Goal: Check status: Check status

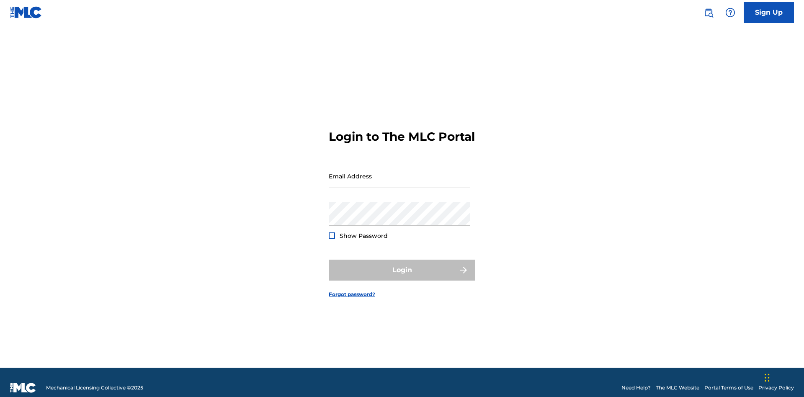
scroll to position [11, 0]
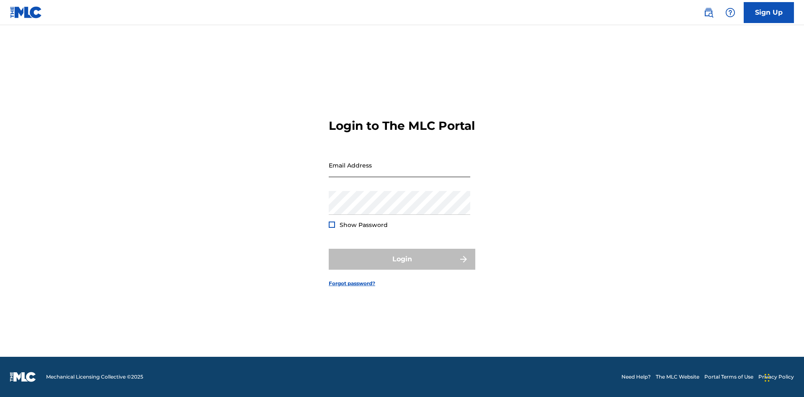
click at [399, 172] on input "Email Address" at bounding box center [400, 165] width 142 height 24
type input "[EMAIL_ADDRESS][DOMAIN_NAME]"
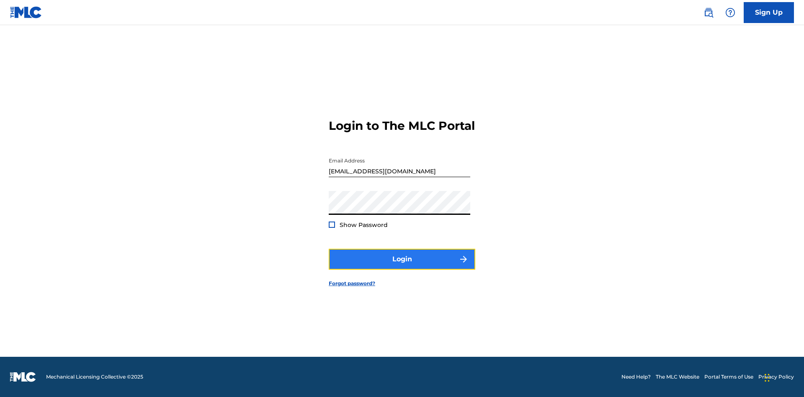
click at [402, 266] on button "Login" at bounding box center [402, 259] width 147 height 21
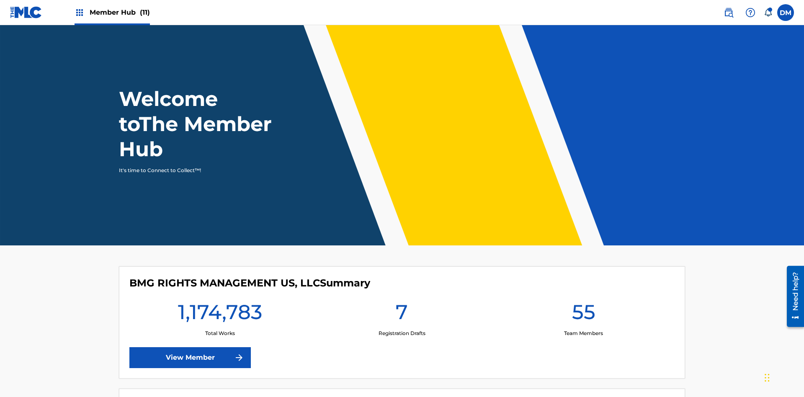
click at [112, 12] on span "Member Hub (11)" at bounding box center [120, 13] width 60 height 10
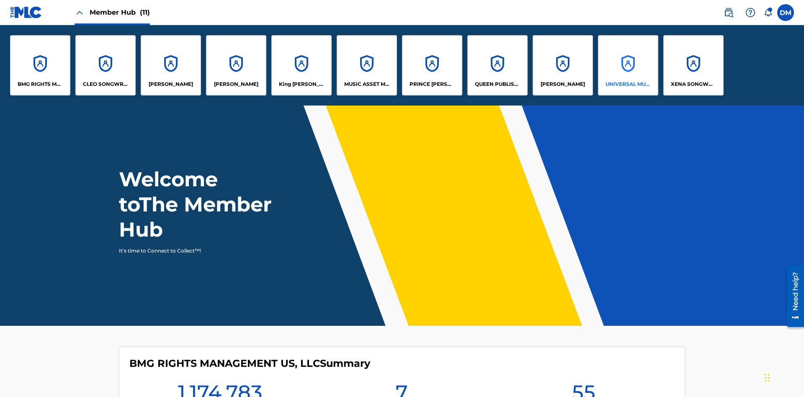
click at [628, 84] on p "UNIVERSAL MUSIC PUB GROUP" at bounding box center [628, 84] width 46 height 8
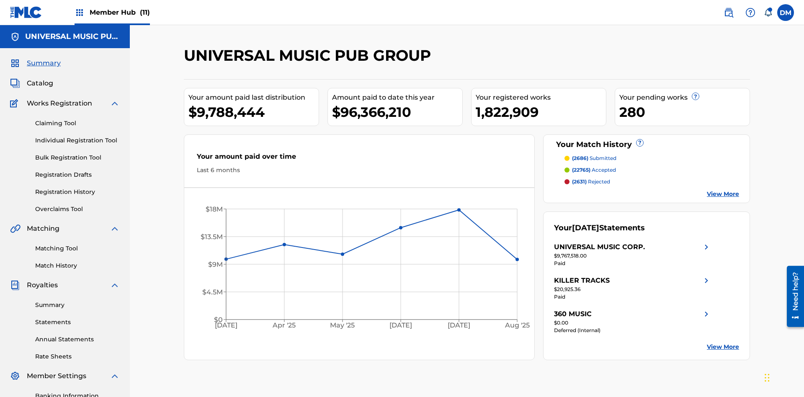
scroll to position [122, 0]
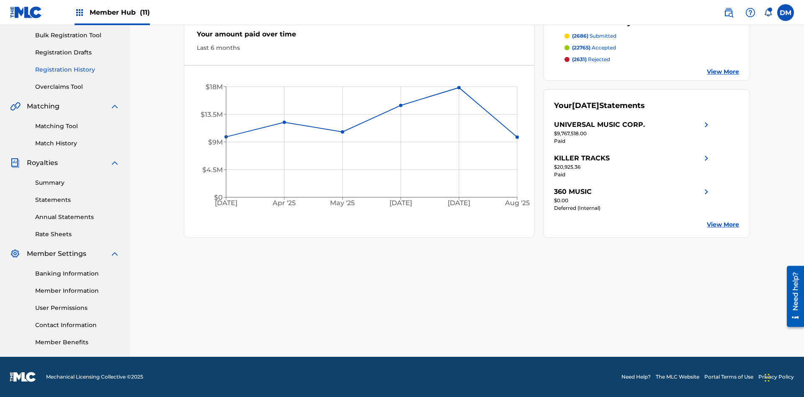
click at [77, 70] on link "Registration History" at bounding box center [77, 69] width 85 height 9
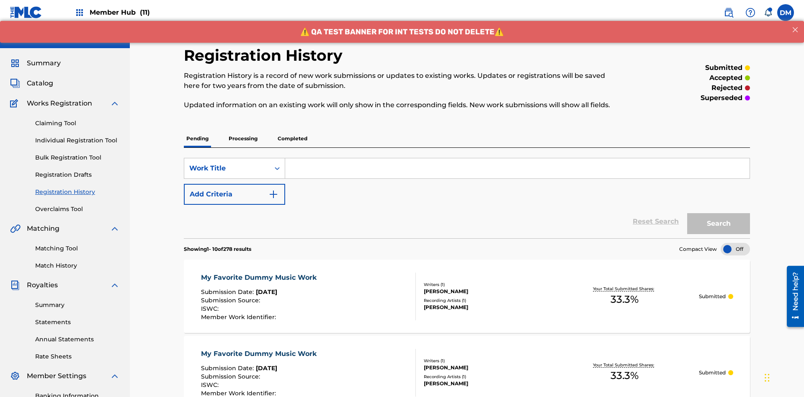
scroll to position [80, 0]
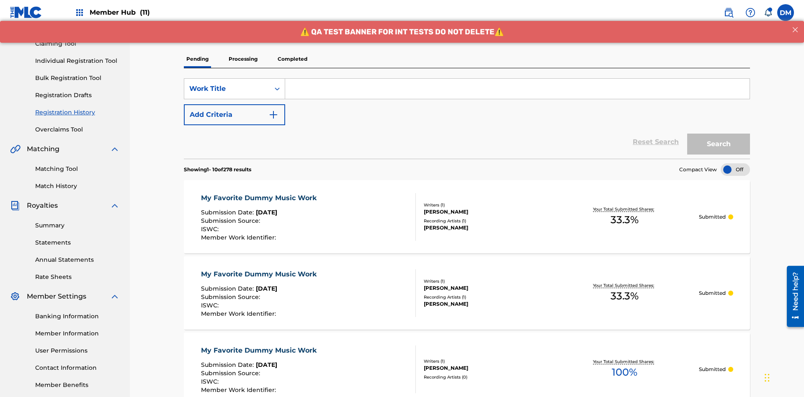
click at [292, 59] on p "Completed" at bounding box center [292, 59] width 35 height 18
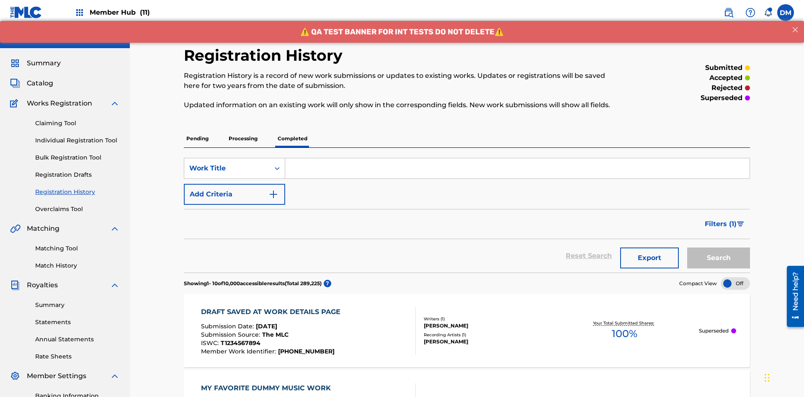
scroll to position [113, 0]
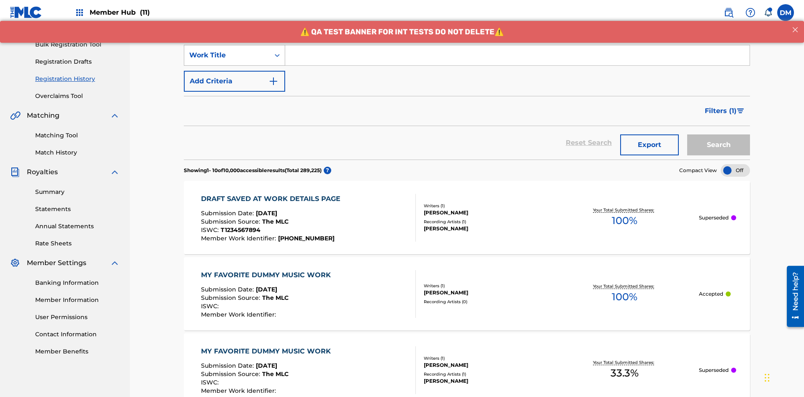
click at [227, 55] on div "Work Title" at bounding box center [226, 55] width 75 height 10
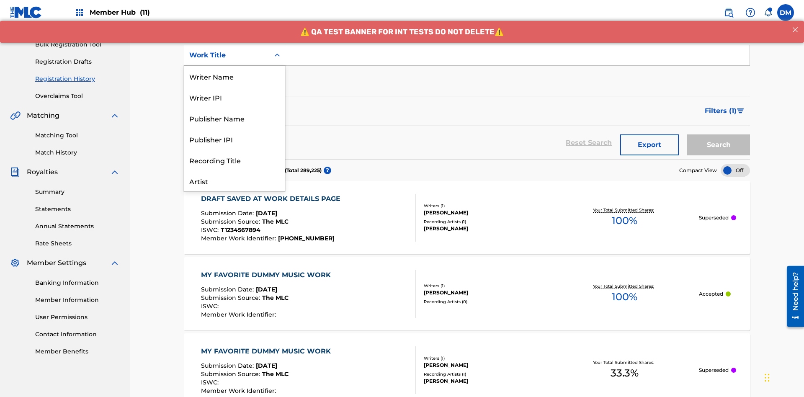
scroll to position [42, 0]
click at [234, 181] on div "Work Title" at bounding box center [234, 180] width 100 height 21
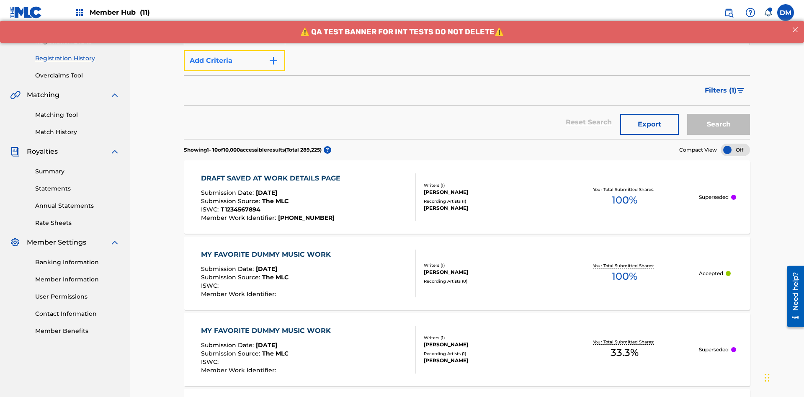
click at [234, 61] on button "Add Criteria" at bounding box center [234, 60] width 101 height 21
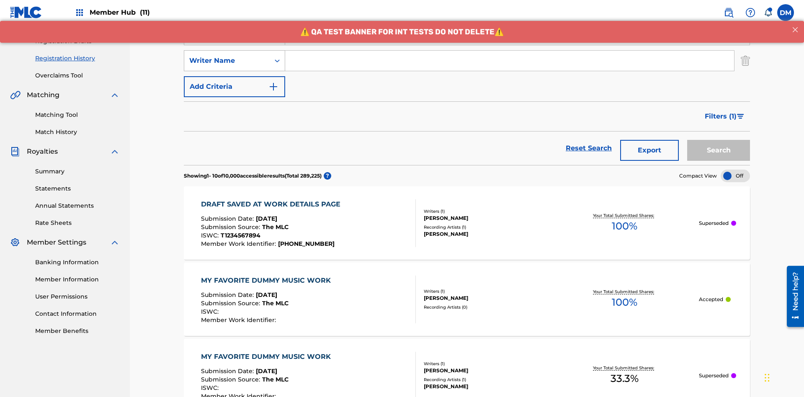
click at [227, 56] on div "Writer Name" at bounding box center [226, 61] width 75 height 10
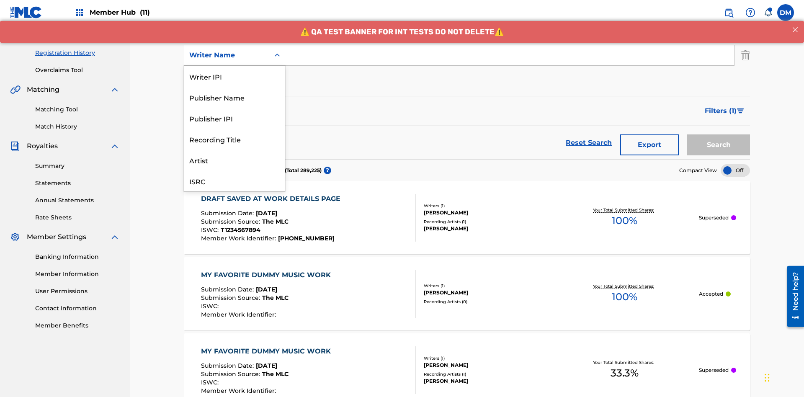
scroll to position [21, 0]
click at [234, 118] on div "Recording Title" at bounding box center [234, 118] width 100 height 21
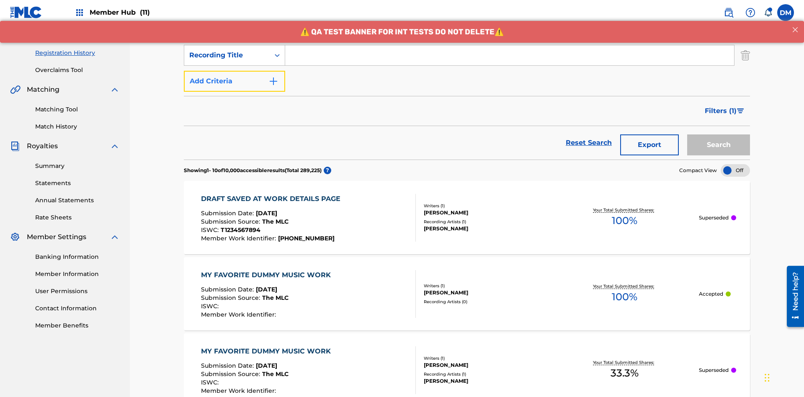
click at [234, 71] on button "Add Criteria" at bounding box center [234, 81] width 101 height 21
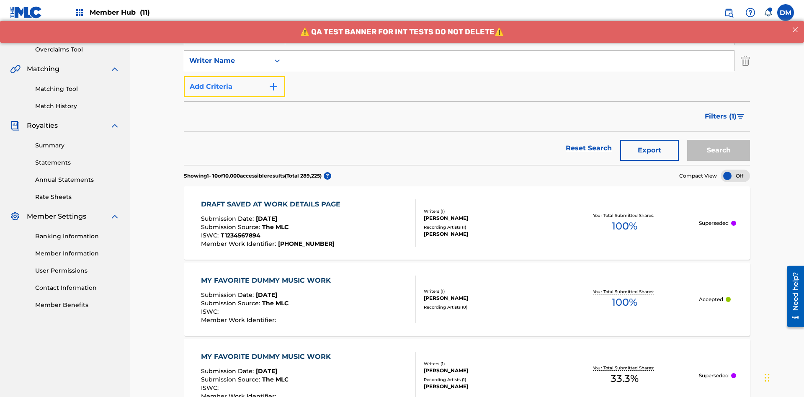
scroll to position [165, 0]
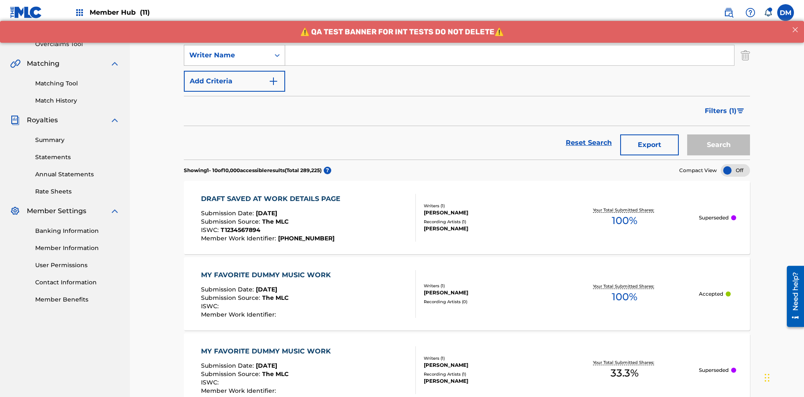
click at [227, 55] on div "Writer Name" at bounding box center [226, 55] width 75 height 10
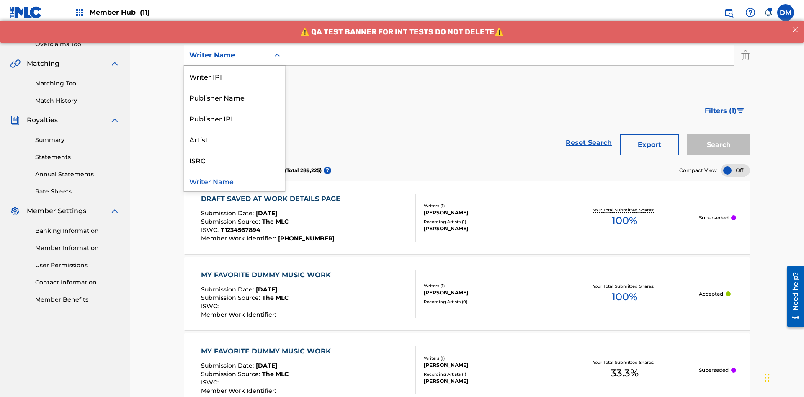
click at [234, 160] on div "ISRC" at bounding box center [234, 159] width 100 height 21
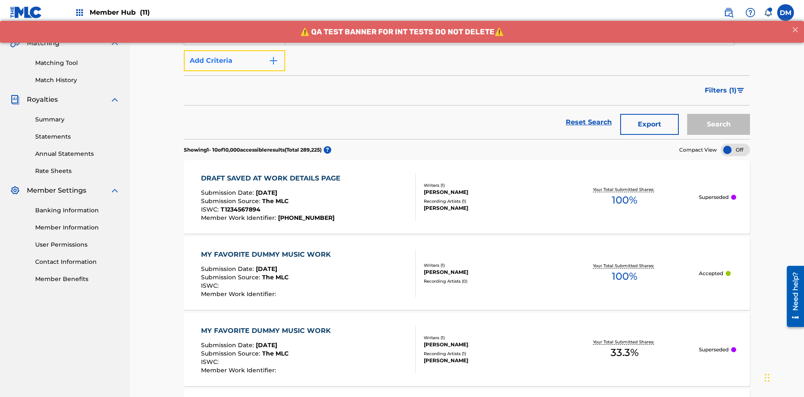
click at [234, 61] on button "Add Criteria" at bounding box center [234, 60] width 101 height 21
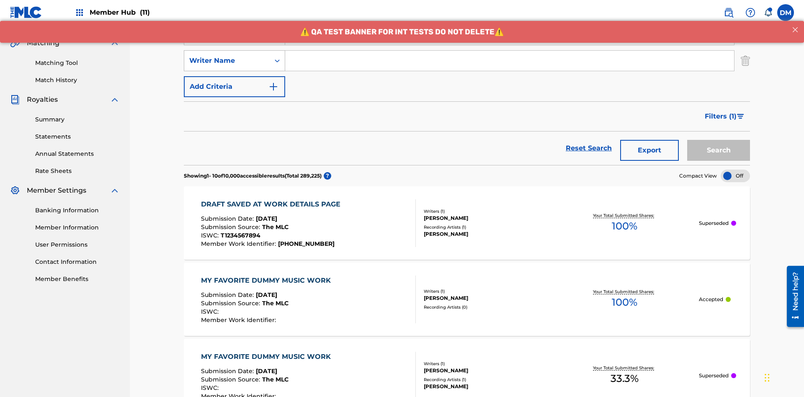
click at [227, 56] on div "Writer Name" at bounding box center [226, 61] width 75 height 10
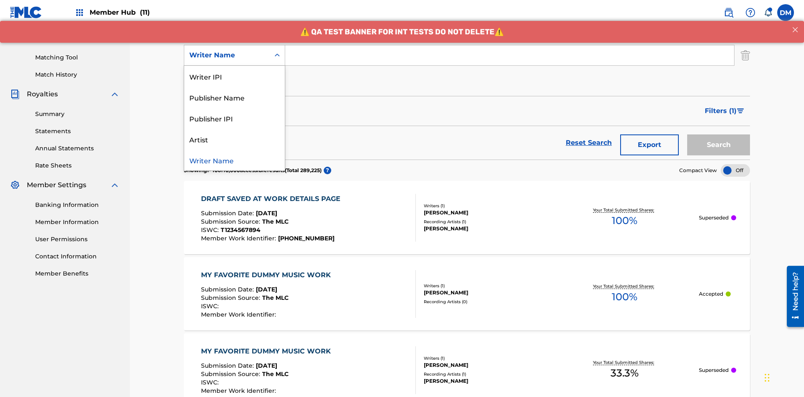
click at [234, 160] on div "Writer Name" at bounding box center [234, 159] width 100 height 21
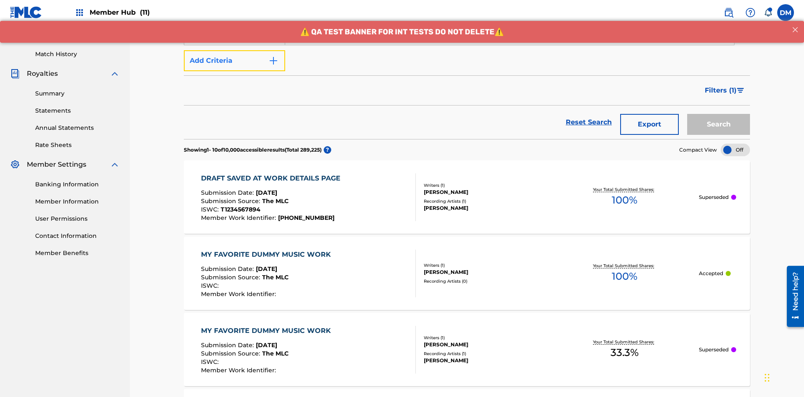
click at [234, 61] on button "Add Criteria" at bounding box center [234, 60] width 101 height 21
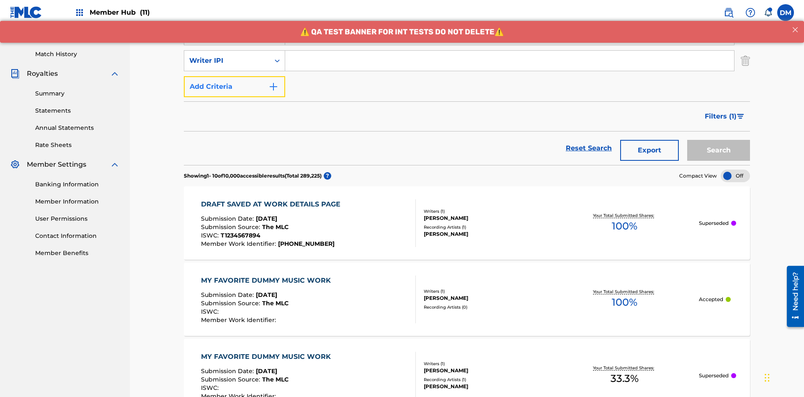
scroll to position [217, 0]
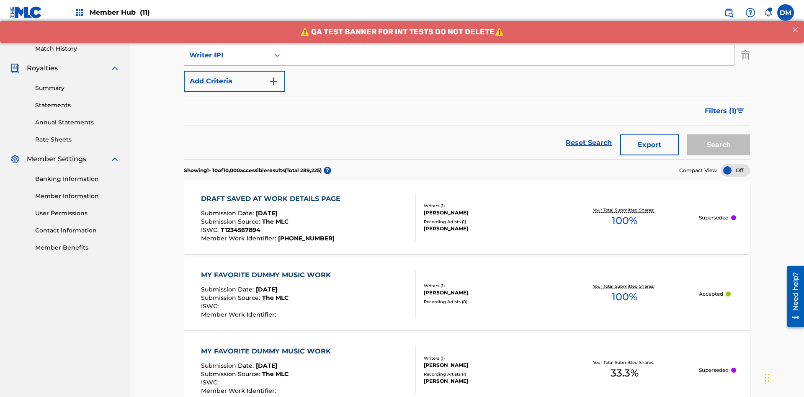
click at [227, 55] on div "Writer IPI" at bounding box center [226, 55] width 75 height 10
click at [234, 76] on div "Publisher Name" at bounding box center [234, 76] width 100 height 21
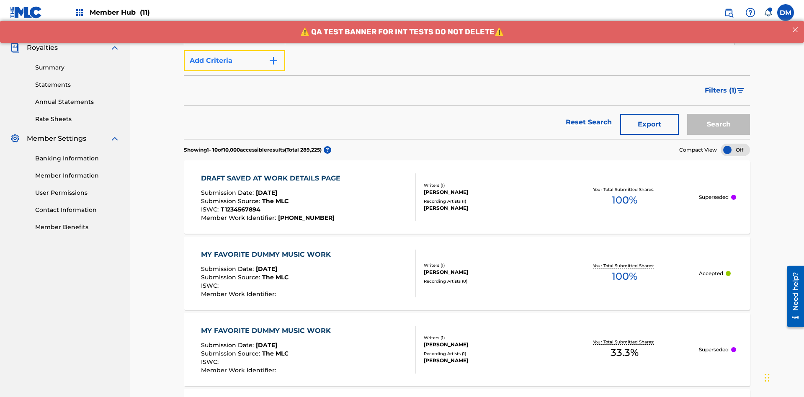
click at [234, 61] on button "Add Criteria" at bounding box center [234, 60] width 101 height 21
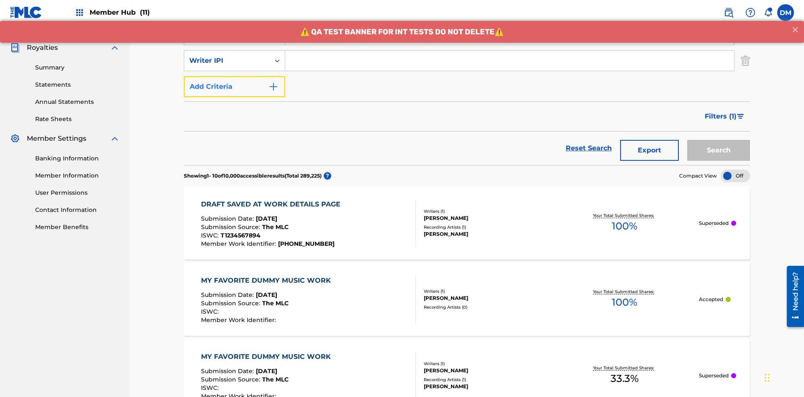
scroll to position [243, 0]
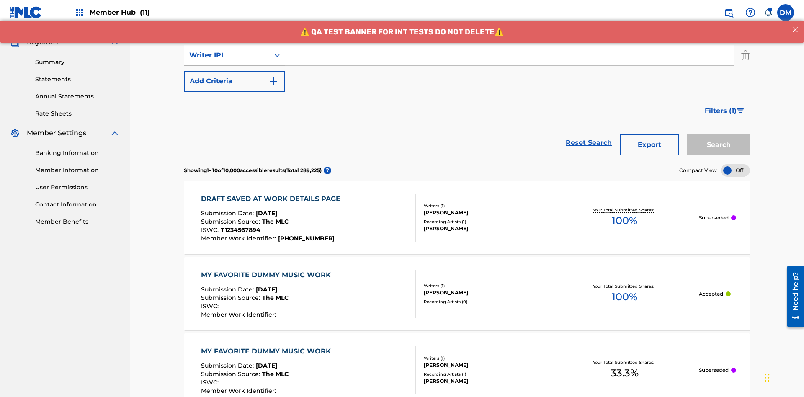
click at [227, 55] on div "Writer IPI" at bounding box center [226, 55] width 75 height 10
click at [234, 76] on div "Publisher IPI" at bounding box center [234, 76] width 100 height 21
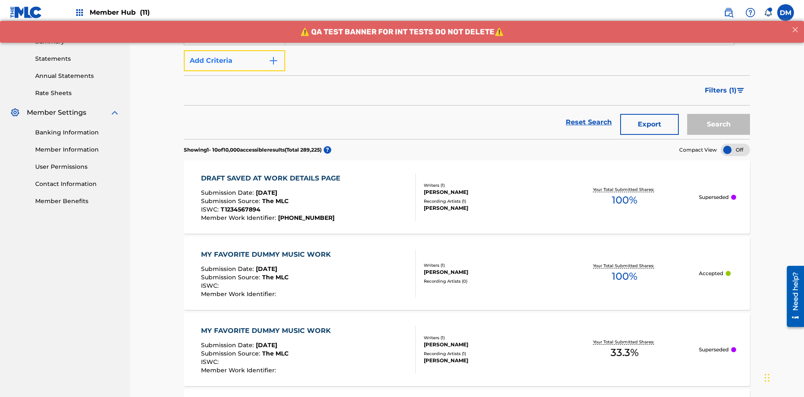
click at [234, 61] on button "Add Criteria" at bounding box center [234, 60] width 101 height 21
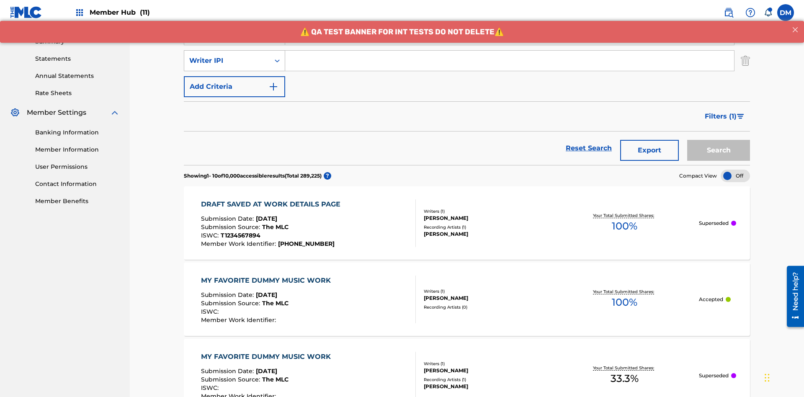
click at [227, 56] on div "Writer IPI" at bounding box center [226, 61] width 75 height 10
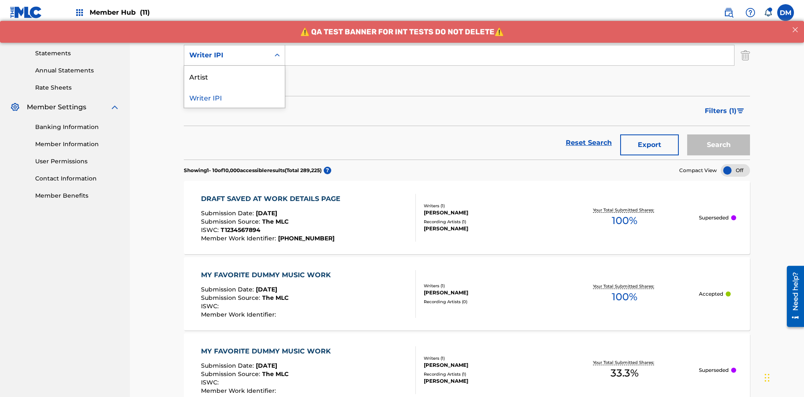
click at [234, 76] on div "Artist" at bounding box center [234, 76] width 100 height 21
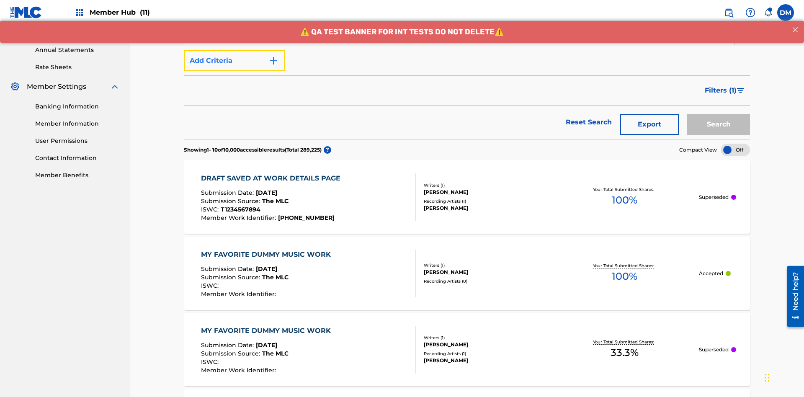
click at [234, 61] on button "Add Criteria" at bounding box center [234, 60] width 101 height 21
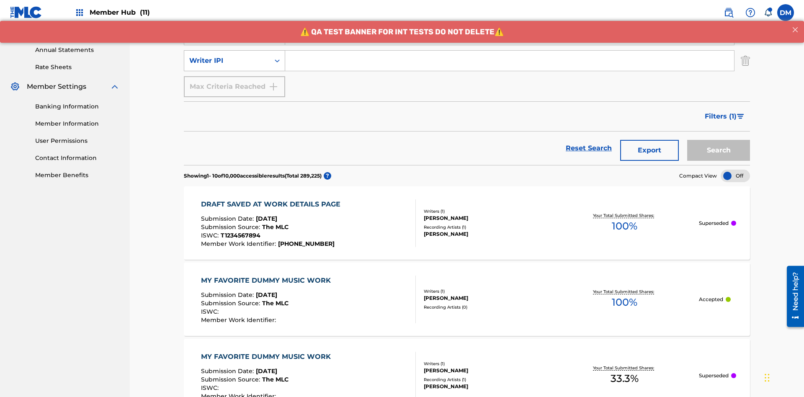
click at [227, 56] on div "Writer IPI" at bounding box center [226, 61] width 75 height 10
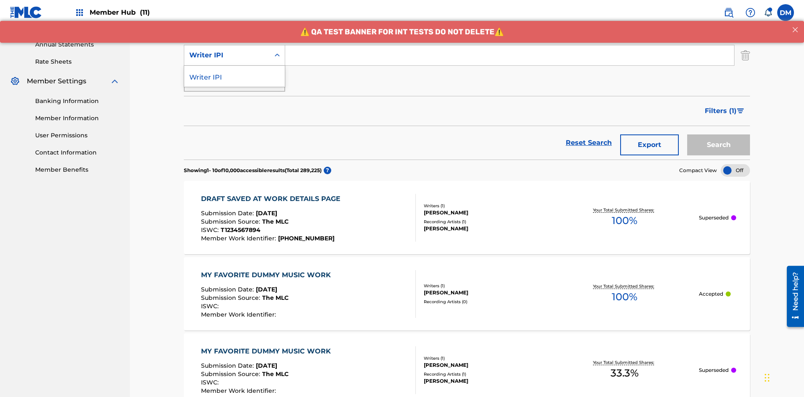
click at [234, 76] on div "Writer IPI" at bounding box center [234, 76] width 100 height 21
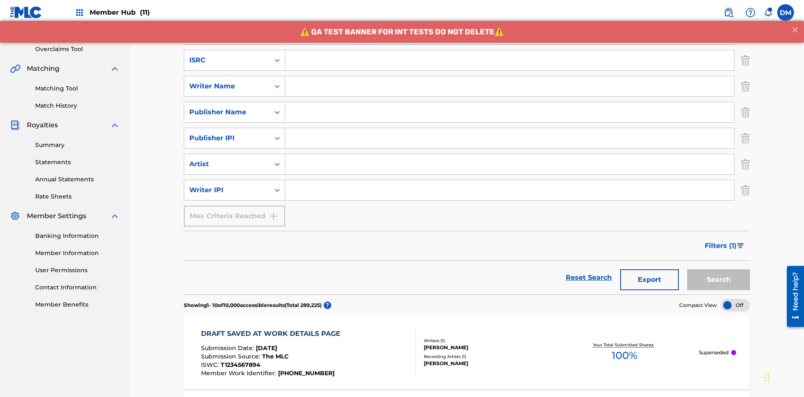
click at [510, 60] on input "Search Form" at bounding box center [509, 60] width 449 height 20
type input "AA3123123123"
click at [517, 18] on input "Search Form" at bounding box center [517, 8] width 464 height 20
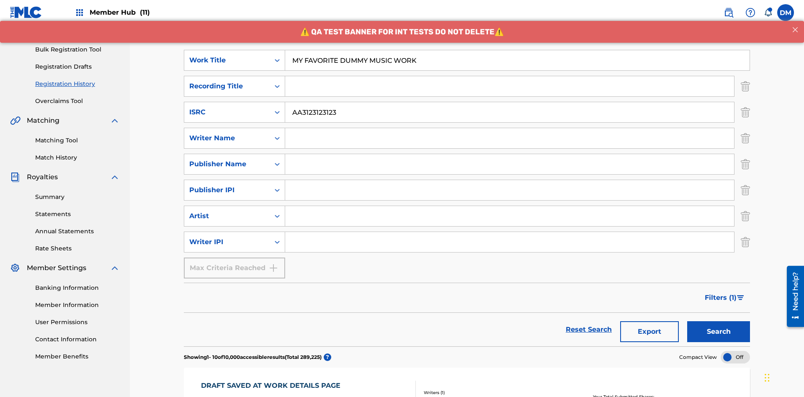
type input "MY FAVORITE DUMMY MUSIC WORK"
click at [510, 128] on input "Search Form" at bounding box center [509, 138] width 449 height 20
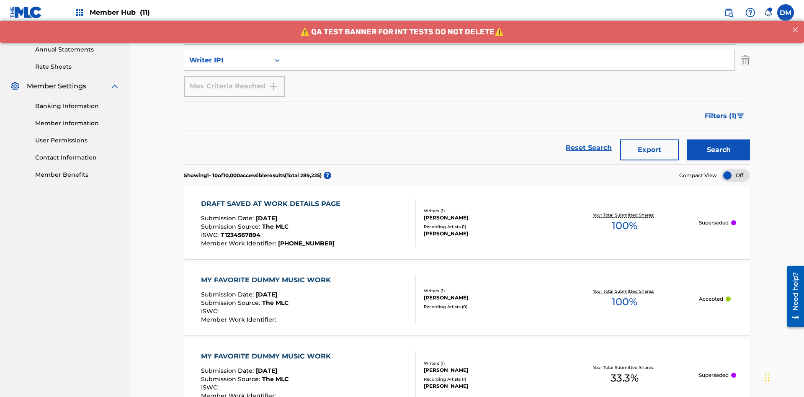
type input "BERKOWITZ"
click at [510, 60] on input "Search Form" at bounding box center [509, 60] width 449 height 20
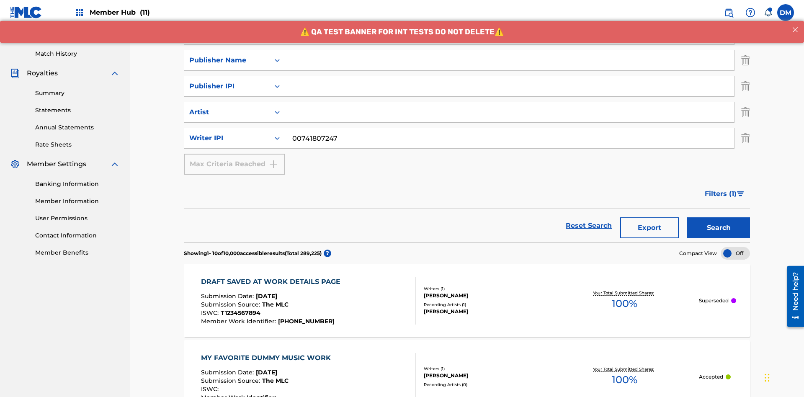
type input "00741807247"
click at [510, 60] on input "Search Form" at bounding box center [509, 60] width 449 height 20
type input "CALACA"
click at [510, 76] on input "Search Form" at bounding box center [509, 86] width 449 height 20
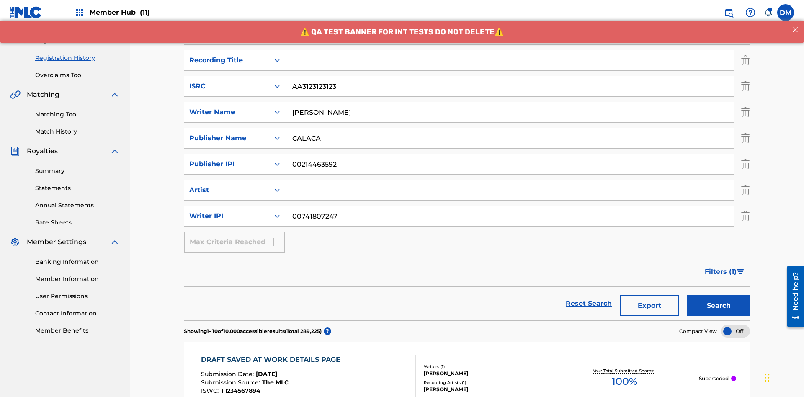
type input "00214463592"
click at [510, 60] on input "Search Form" at bounding box center [509, 60] width 449 height 20
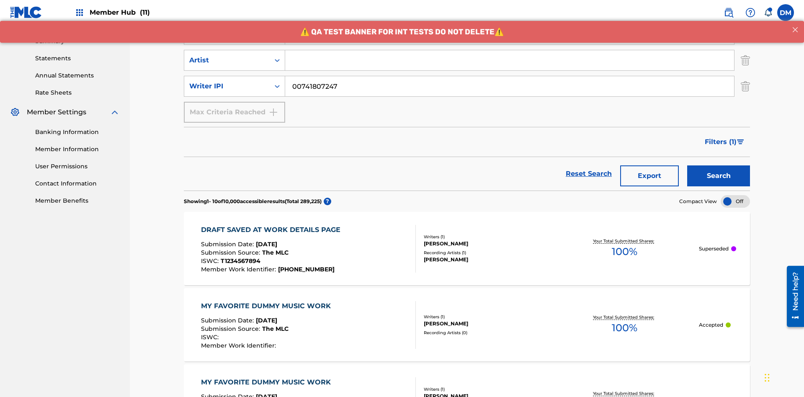
type input "Best Song Ever"
click at [510, 60] on input "Search Form" at bounding box center [509, 60] width 449 height 20
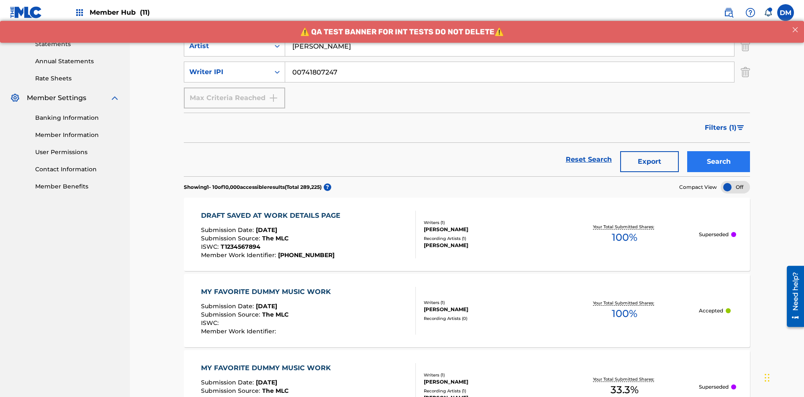
type input "Joe Lewis"
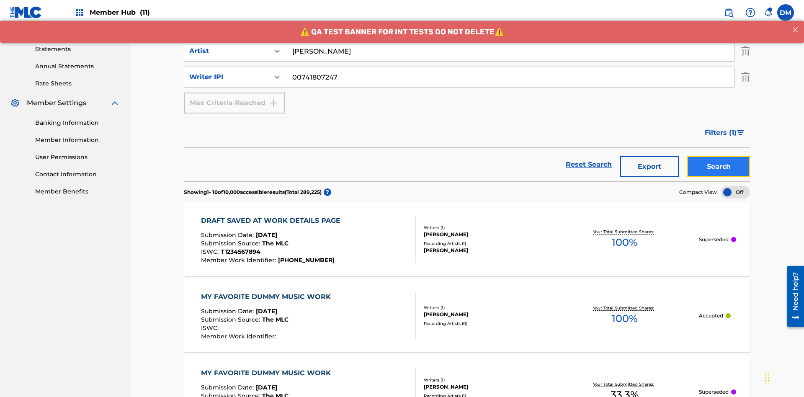
click at [718, 156] on button "Search" at bounding box center [718, 166] width 63 height 21
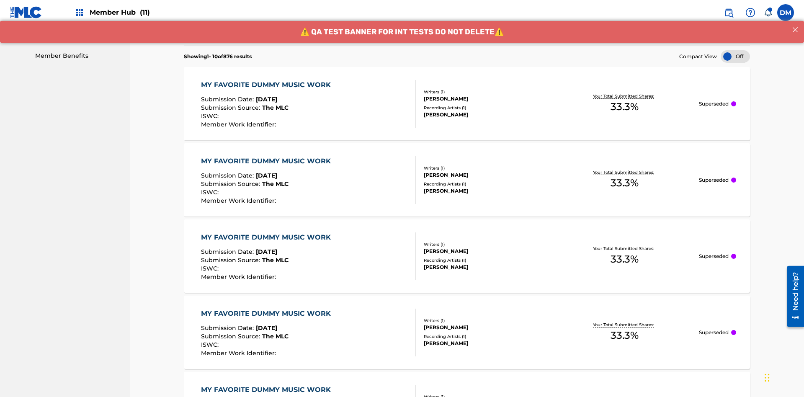
scroll to position [438, 0]
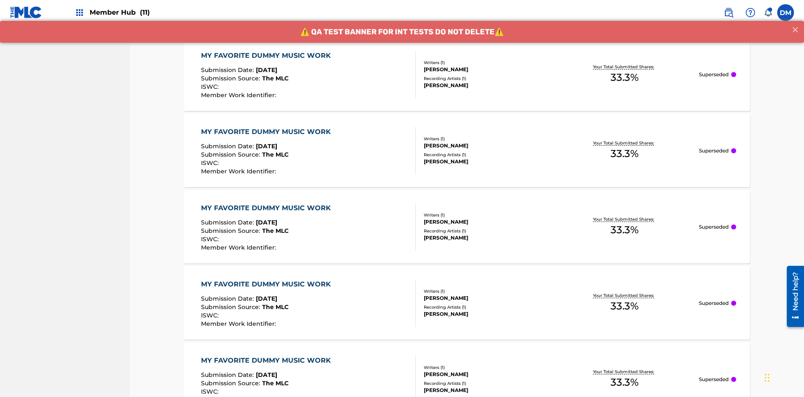
click at [267, 55] on div "MY FAVORITE DUMMY MUSIC WORK" at bounding box center [268, 56] width 134 height 10
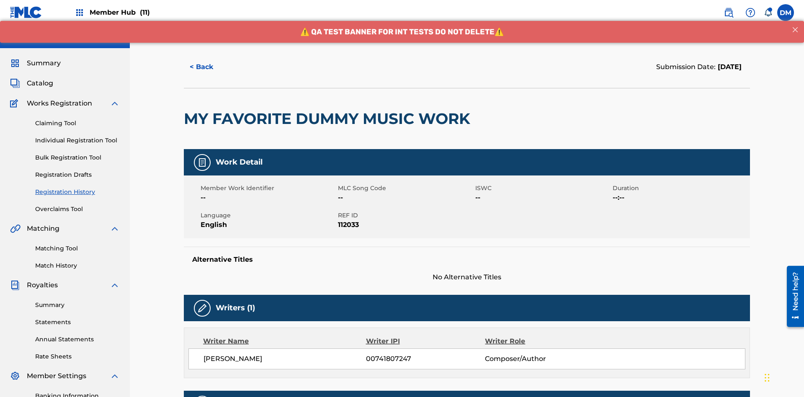
scroll to position [247, 0]
